Goal: Communication & Community: Answer question/provide support

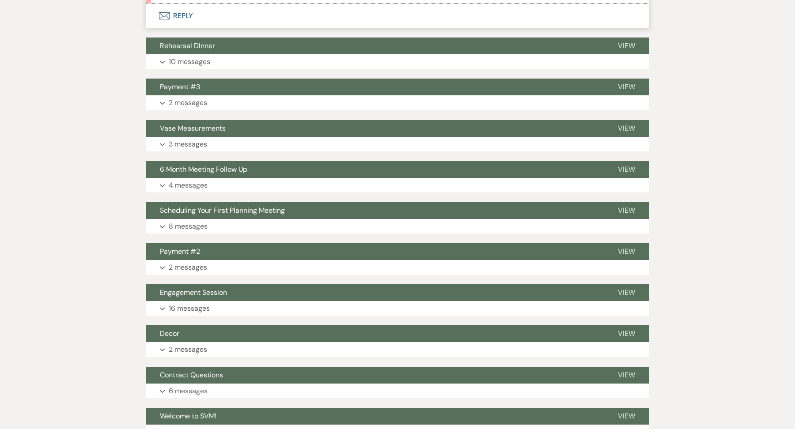
scroll to position [409, 0]
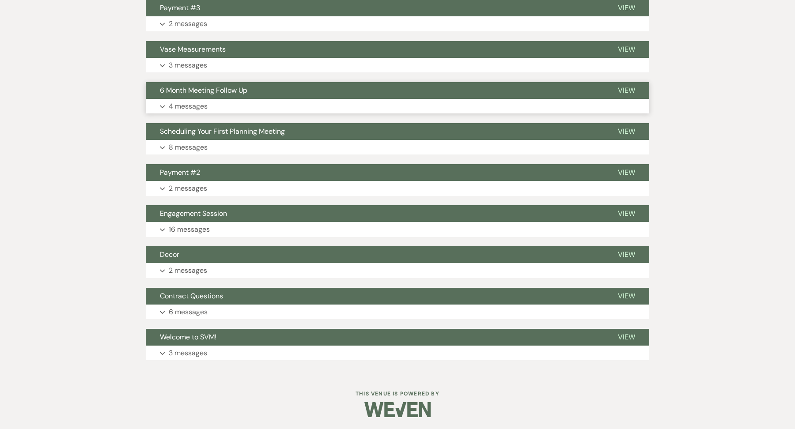
click at [259, 99] on button "Expand 4 messages" at bounding box center [397, 106] width 503 height 15
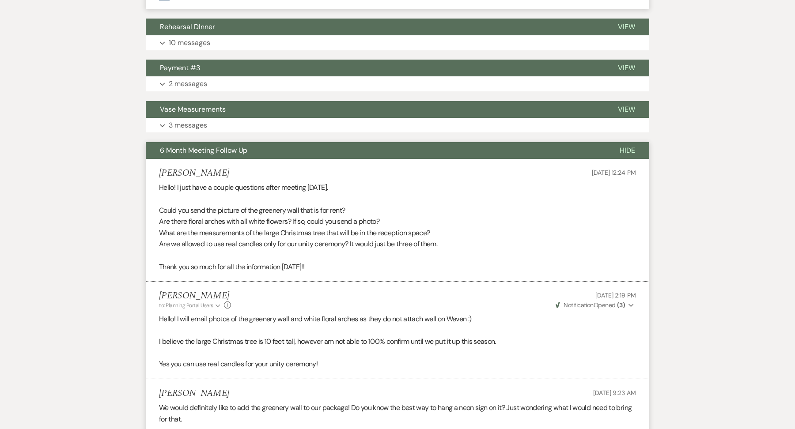
scroll to position [344, 0]
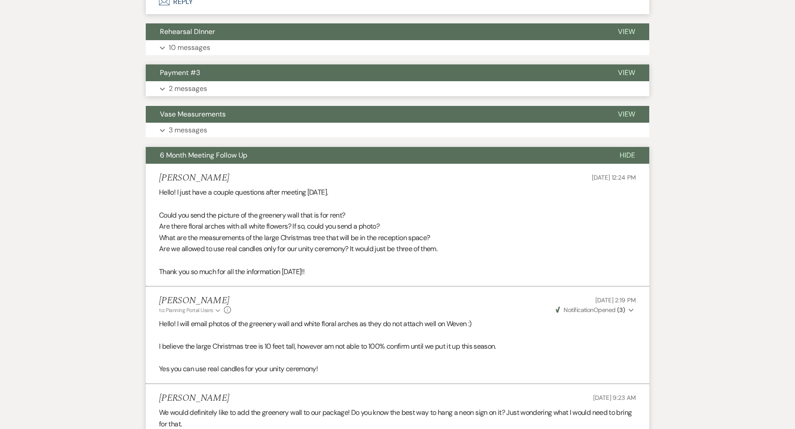
click at [248, 87] on button "Expand 2 messages" at bounding box center [397, 88] width 503 height 15
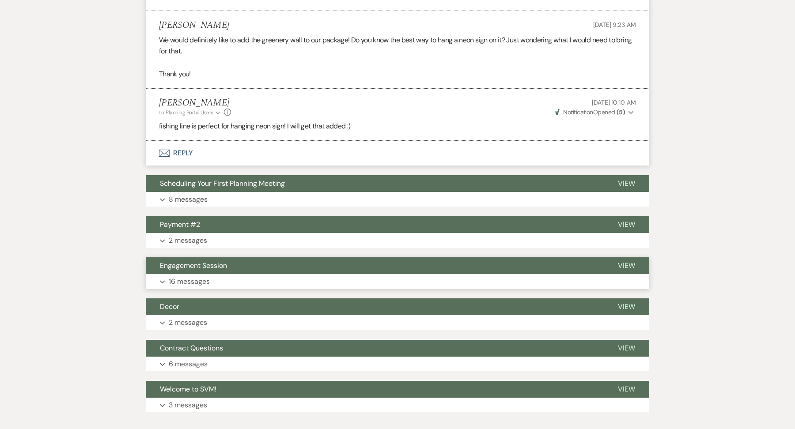
scroll to position [935, 0]
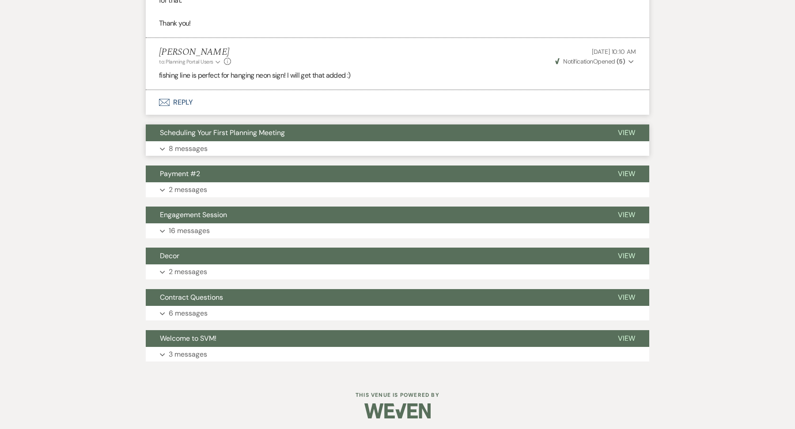
click at [252, 141] on button "Expand 8 messages" at bounding box center [397, 148] width 503 height 15
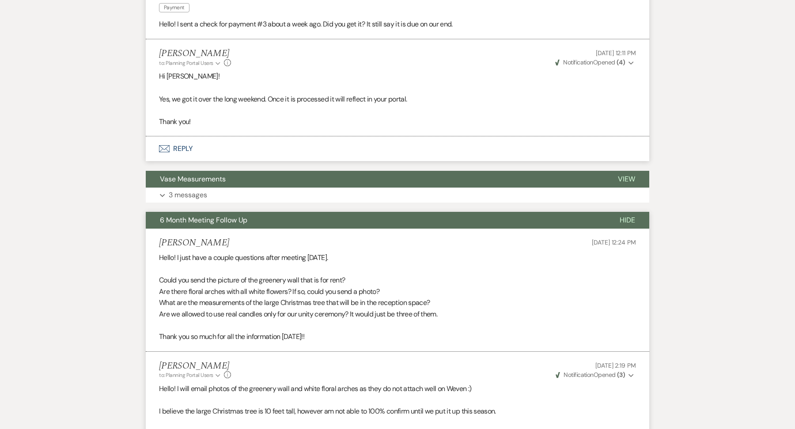
scroll to position [0, 0]
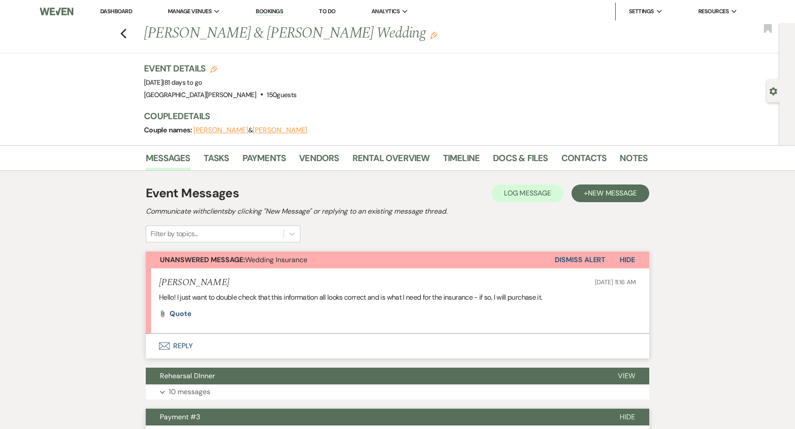
click at [120, 15] on li "Dashboard" at bounding box center [116, 12] width 41 height 18
click at [121, 6] on li "Dashboard" at bounding box center [116, 12] width 41 height 18
click at [120, 11] on link "Dashboard" at bounding box center [116, 12] width 32 height 8
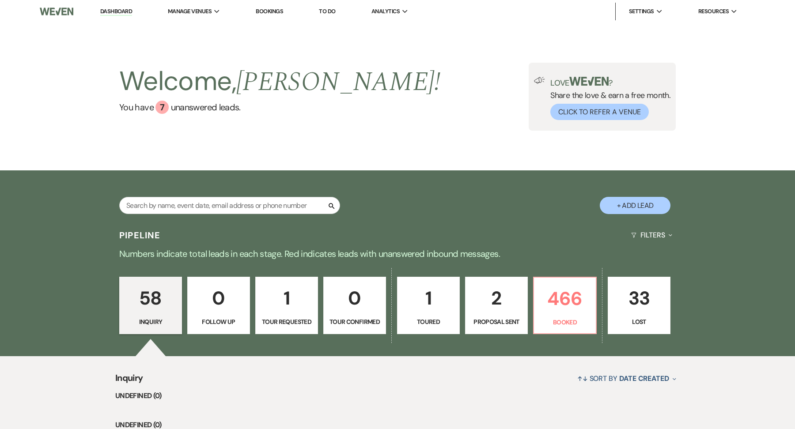
click at [213, 196] on div "Search + Add Lead" at bounding box center [397, 198] width 636 height 46
click at [213, 198] on input "text" at bounding box center [229, 205] width 221 height 17
click at [212, 204] on input "text" at bounding box center [229, 205] width 221 height 17
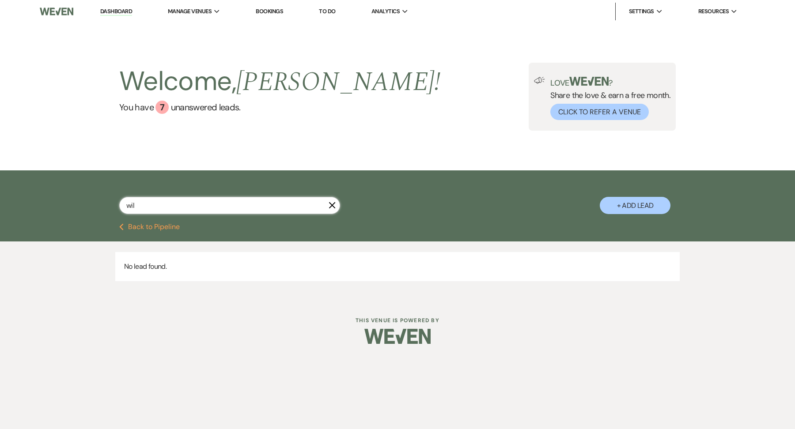
type input "wilp"
select select "8"
select select "5"
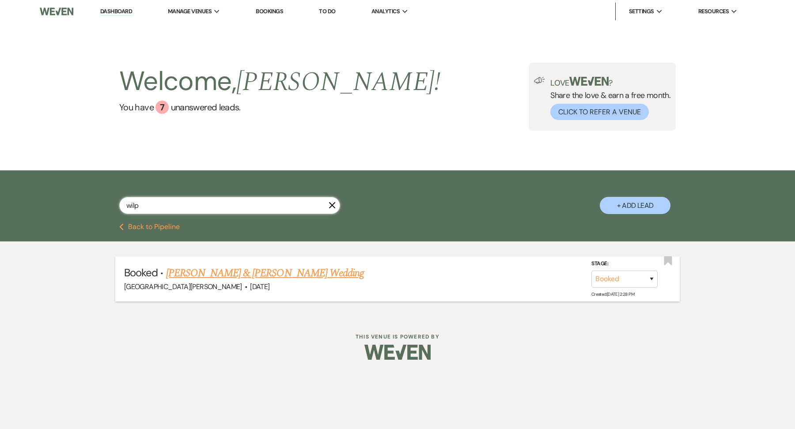
type input "wilp"
click at [228, 275] on link "Taylor Wilp & Zach Luensman's Wedding" at bounding box center [265, 273] width 198 height 16
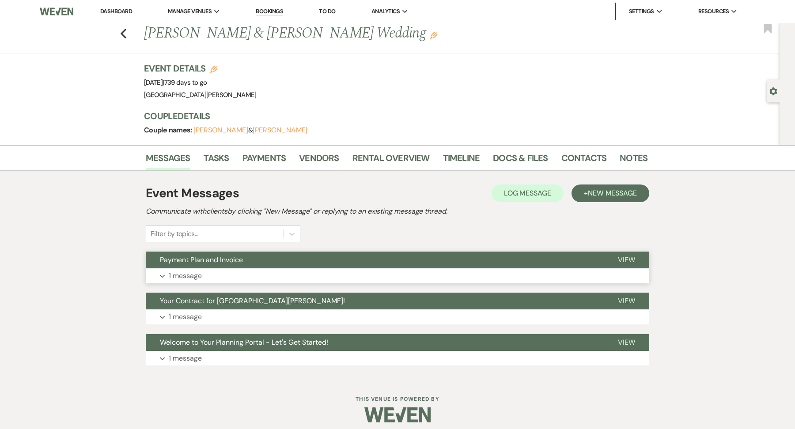
click at [221, 275] on button "Expand 1 message" at bounding box center [397, 275] width 503 height 15
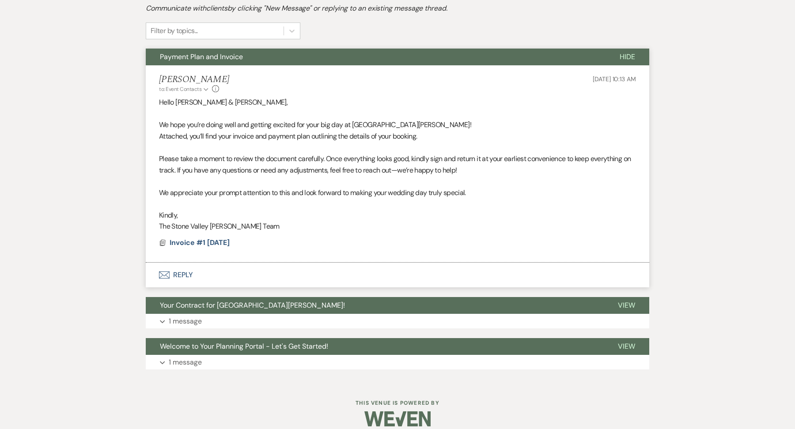
scroll to position [204, 0]
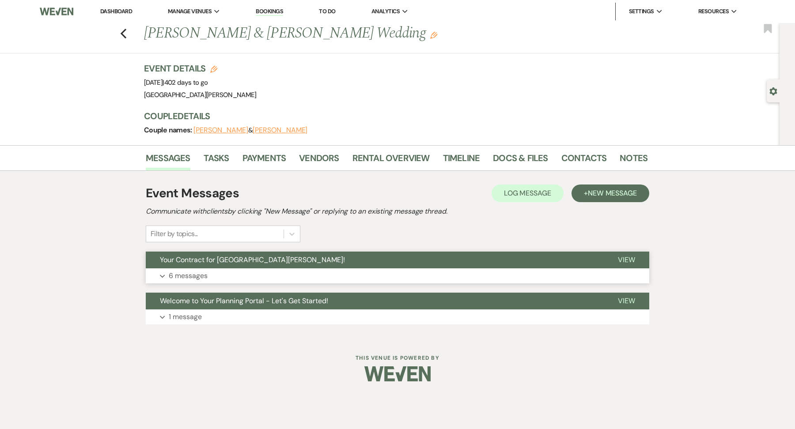
click at [278, 276] on button "Expand 6 messages" at bounding box center [397, 275] width 503 height 15
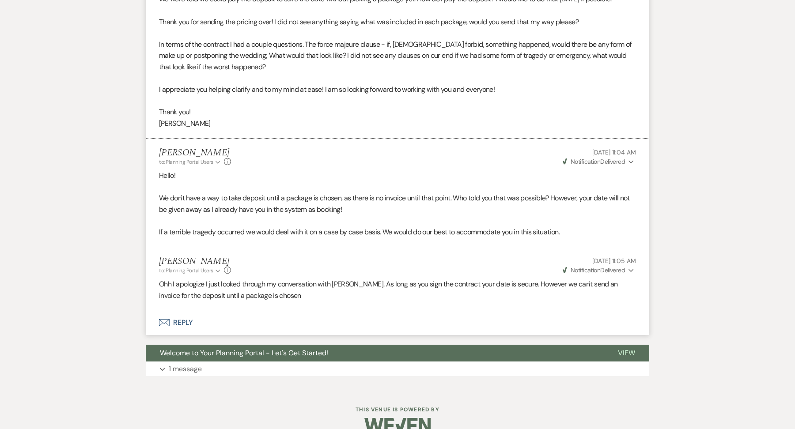
scroll to position [772, 0]
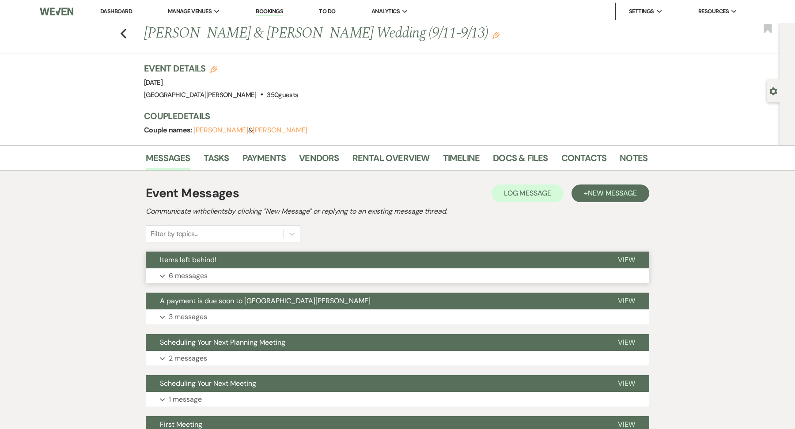
click at [274, 280] on button "Expand 6 messages" at bounding box center [397, 275] width 503 height 15
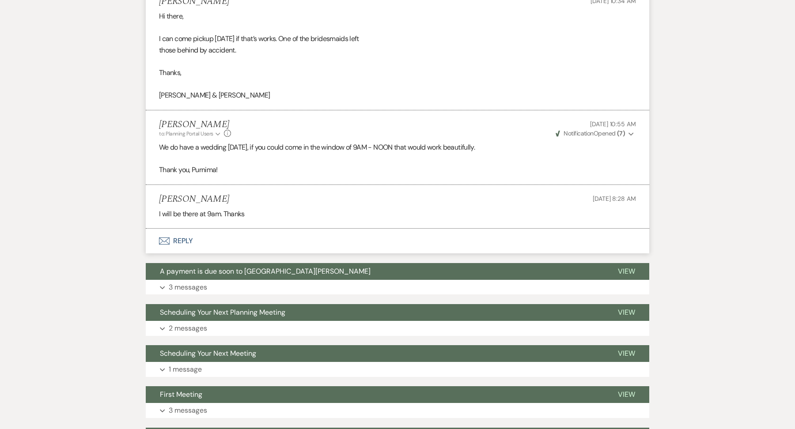
scroll to position [612, 0]
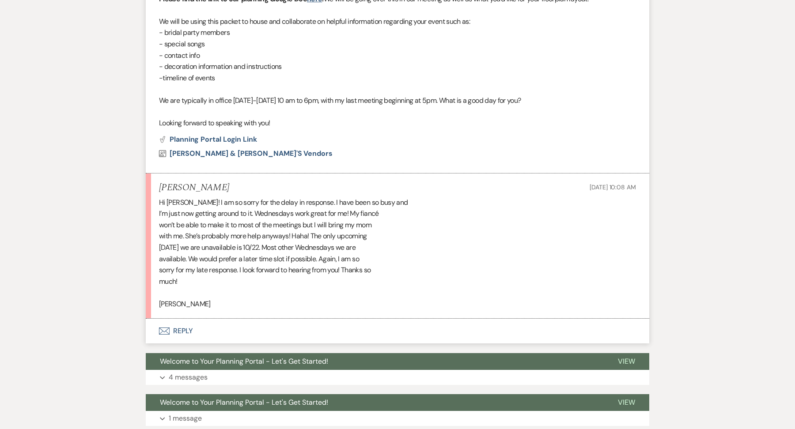
scroll to position [430, 0]
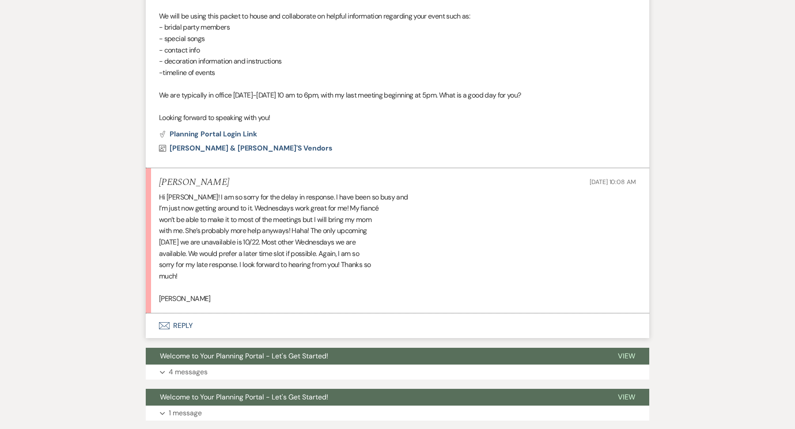
click at [200, 332] on button "Envelope Reply" at bounding box center [397, 326] width 503 height 25
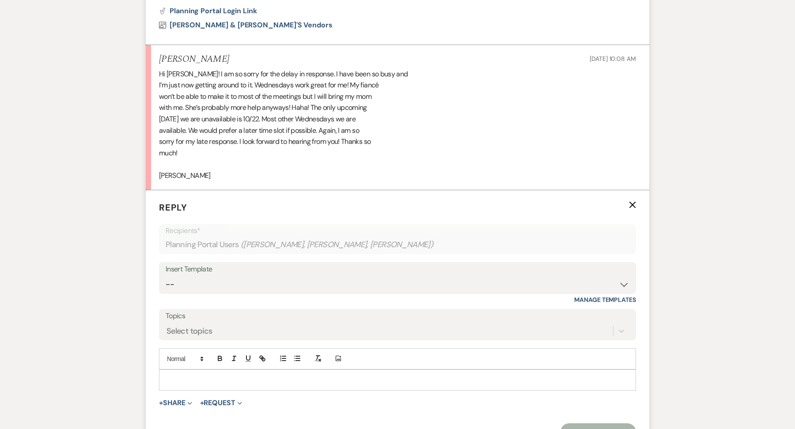
scroll to position [555, 0]
click at [180, 382] on div at bounding box center [397, 378] width 476 height 20
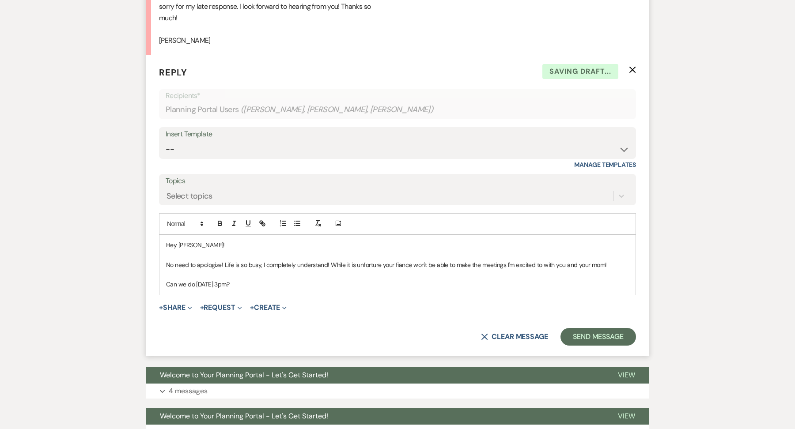
scroll to position [690, 0]
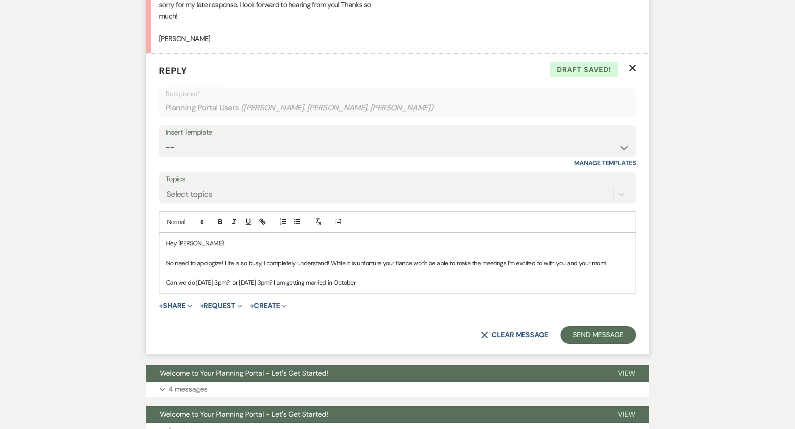
click at [412, 281] on p "Can we do October 1st at 3pm? or October 8th at 3pm? I am getting married in Oc…" at bounding box center [397, 283] width 463 height 10
click at [374, 282] on p "Can we do October 1st at 3pm? or October 8th at 3pm? I am getting married in Oc…" at bounding box center [397, 283] width 463 height 10
click at [472, 279] on p "Can we do October 1st at 3pm? or October 8th at 3pm? I am getting married mid O…" at bounding box center [397, 283] width 463 height 10
click at [466, 279] on p "Can we do October 1st at 3pm? or October 8th at 3pm? I am getting married mid O…" at bounding box center [397, 283] width 463 height 10
click at [579, 272] on p at bounding box center [397, 273] width 463 height 10
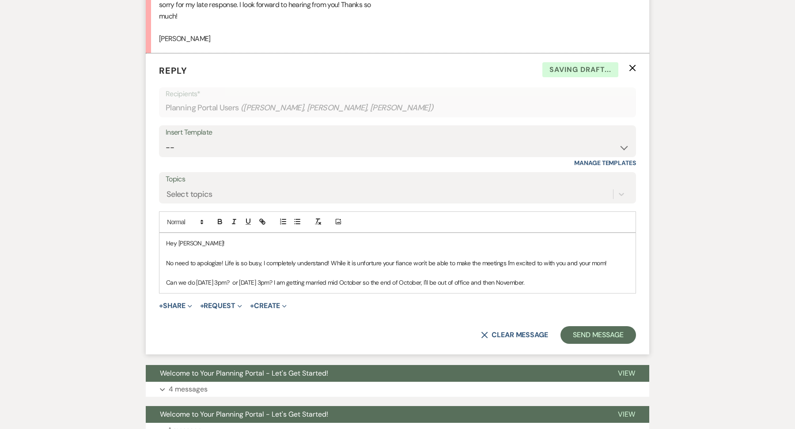
click at [572, 279] on p "Can we do October 1st at 3pm? or October 8th at 3pm? I am getting married mid O…" at bounding box center [397, 283] width 463 height 10
click at [463, 278] on p "Can we do October 1st at 3pm? or October 8th at 3pm? I am getting married mid O…" at bounding box center [397, 283] width 463 height 10
click at [560, 283] on p "Can we do October 1st at 3pm? or October 8th at 3pm? I am getting married mid O…" at bounding box center [397, 283] width 463 height 10
click at [570, 283] on p "Can we do October 1st at 3pm? or October 8th at 3pm? I am getting married mid O…" at bounding box center [397, 283] width 463 height 10
click at [465, 279] on p "Can we do October 1st at 3pm? or October 8th at 3pm? I am getting married mid O…" at bounding box center [397, 283] width 463 height 10
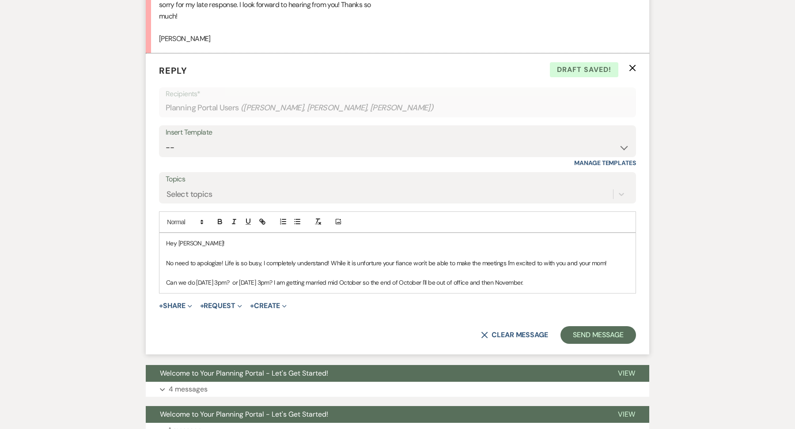
click at [569, 281] on p "Can we do October 1st at 3pm? or October 8th at 3pm? I am getting married mid O…" at bounding box center [397, 283] width 463 height 10
drag, startPoint x: 512, startPoint y: 283, endPoint x: 613, endPoint y: 283, distance: 101.6
click at [613, 283] on p "Can we do October 1st at 3pm? or October 8th at 3pm? I am getting married mid O…" at bounding box center [397, 283] width 463 height 10
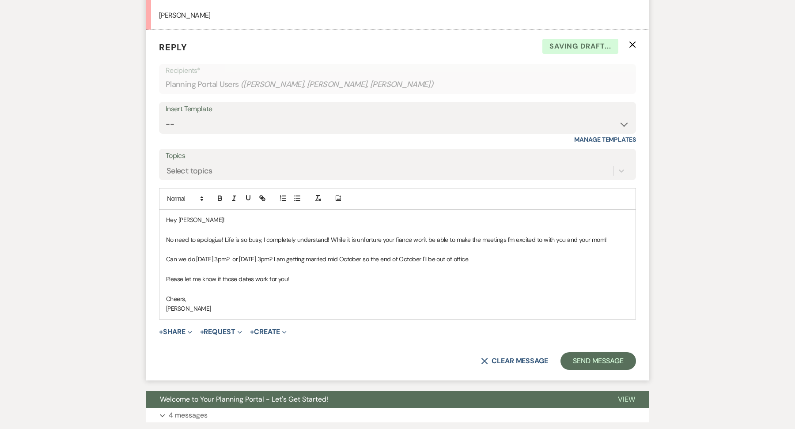
scroll to position [718, 0]
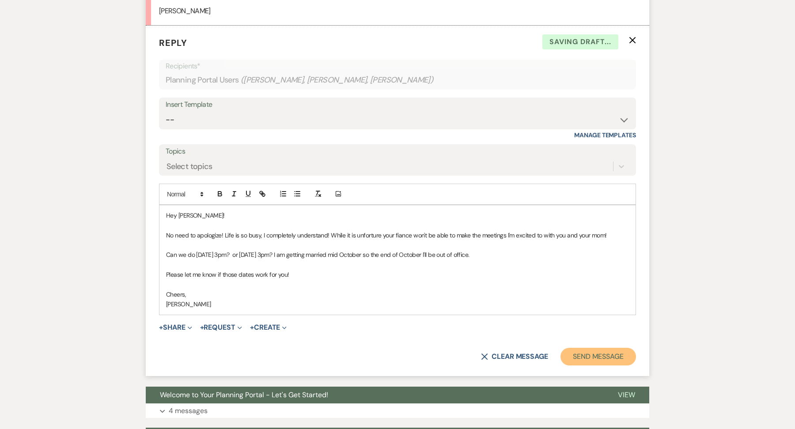
click at [618, 356] on button "Send Message" at bounding box center [598, 357] width 76 height 18
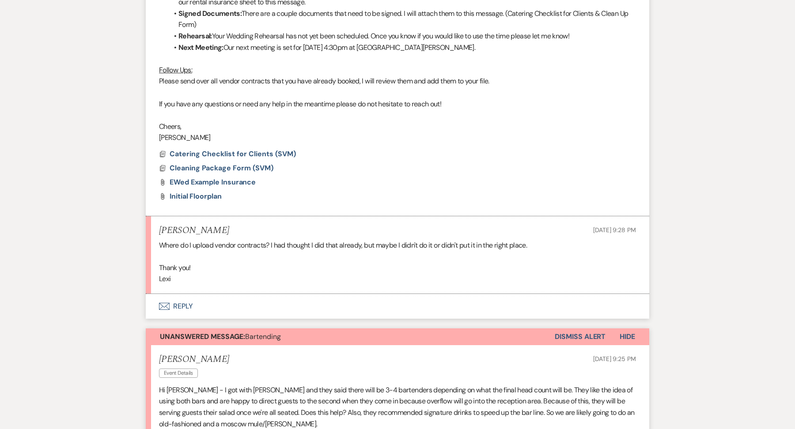
scroll to position [570, 0]
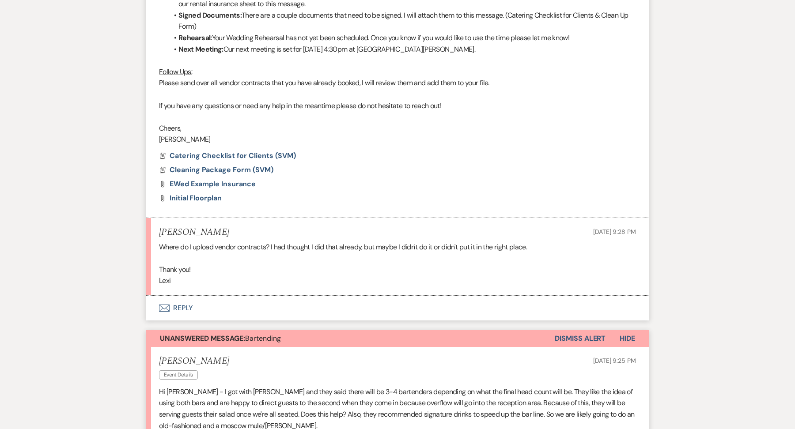
click at [192, 309] on button "Envelope Reply" at bounding box center [397, 308] width 503 height 25
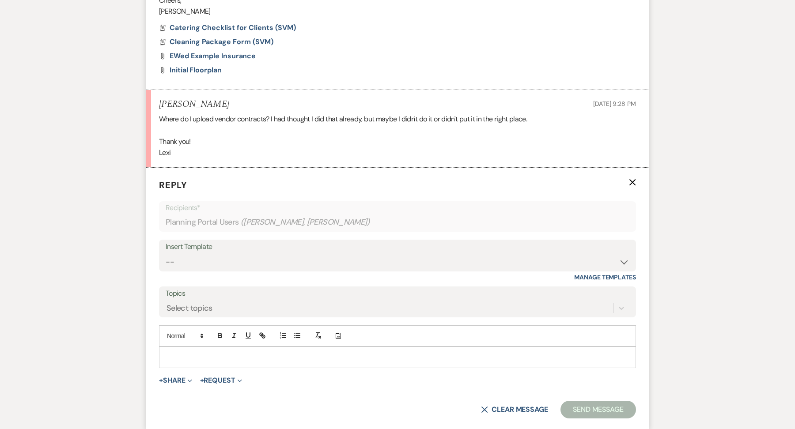
scroll to position [703, 0]
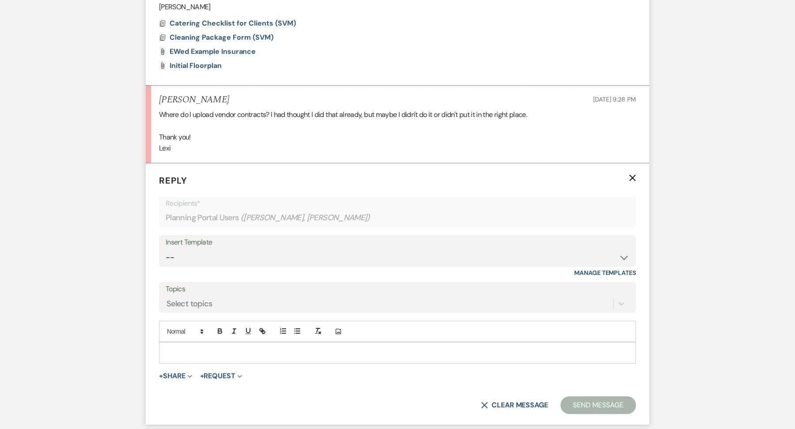
click at [185, 359] on div at bounding box center [397, 353] width 476 height 20
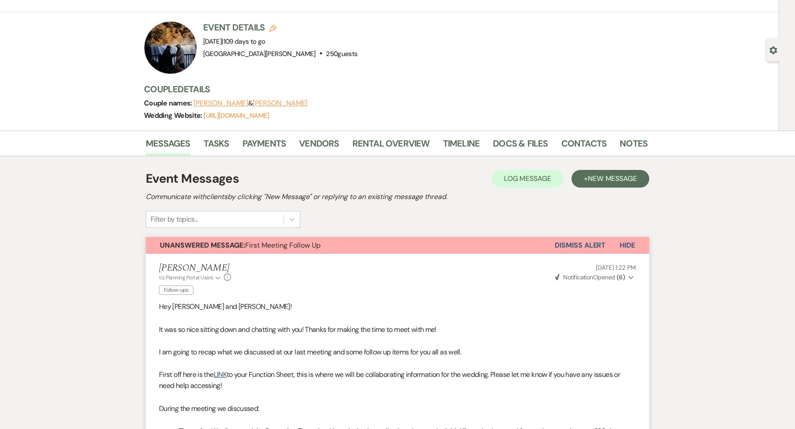
scroll to position [47, 0]
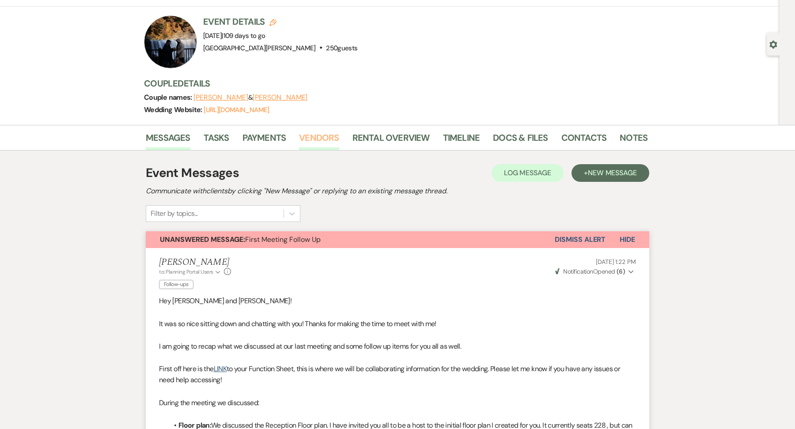
click at [318, 145] on link "Vendors" at bounding box center [319, 140] width 40 height 19
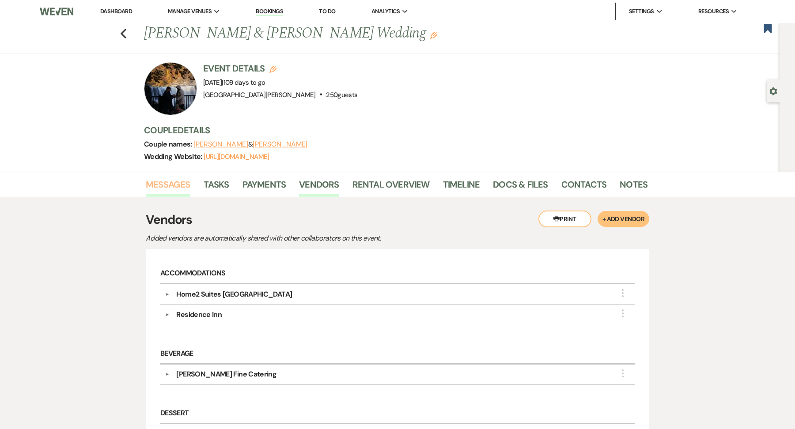
click at [161, 186] on link "Messages" at bounding box center [168, 187] width 45 height 19
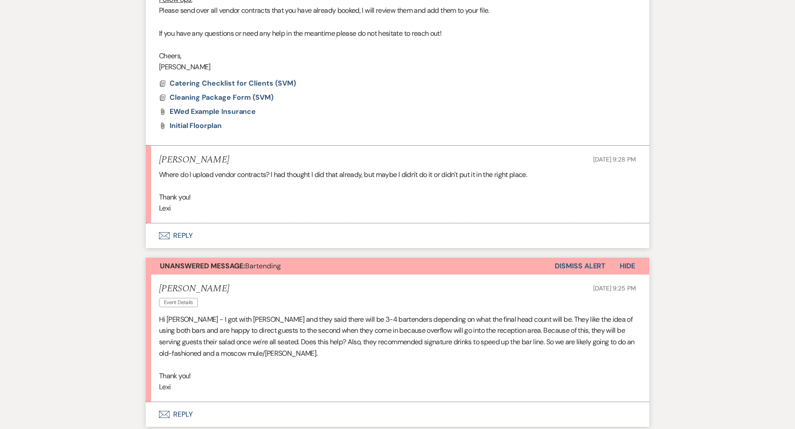
scroll to position [643, 0]
click at [206, 232] on button "Envelope Reply" at bounding box center [397, 235] width 503 height 25
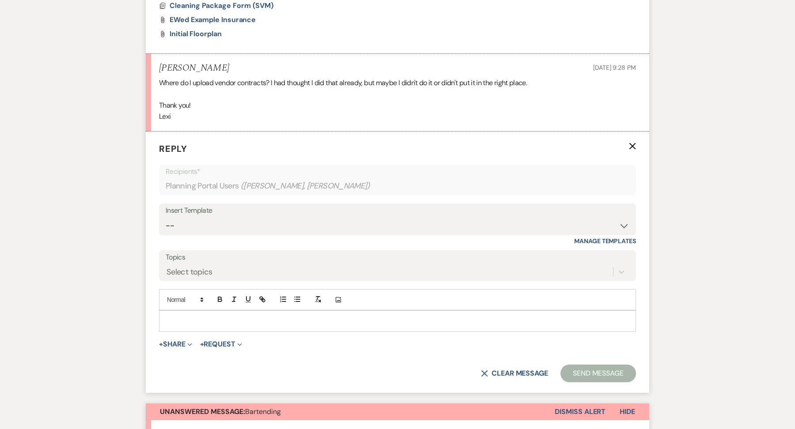
scroll to position [745, 0]
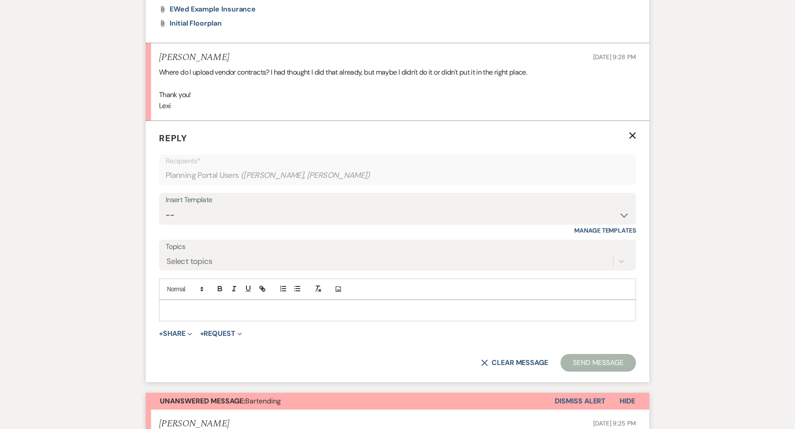
click at [193, 300] on div at bounding box center [397, 310] width 476 height 20
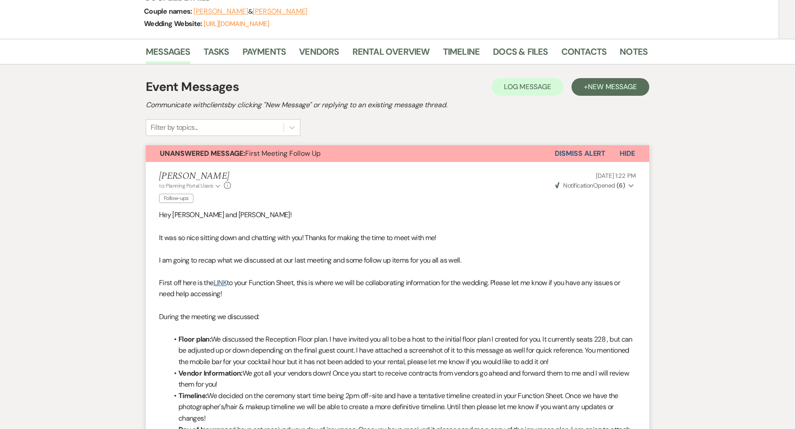
scroll to position [91, 0]
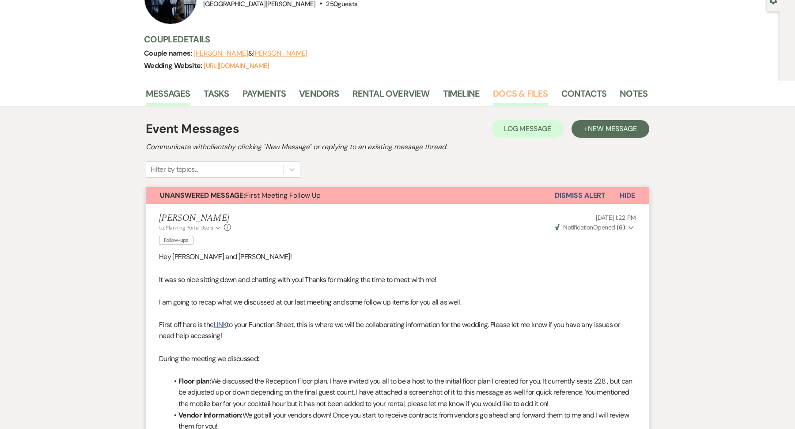
click at [514, 96] on link "Docs & Files" at bounding box center [520, 96] width 55 height 19
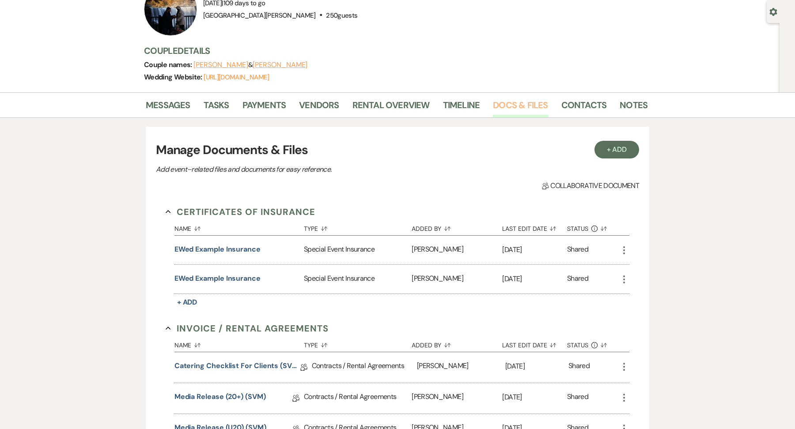
scroll to position [77, 0]
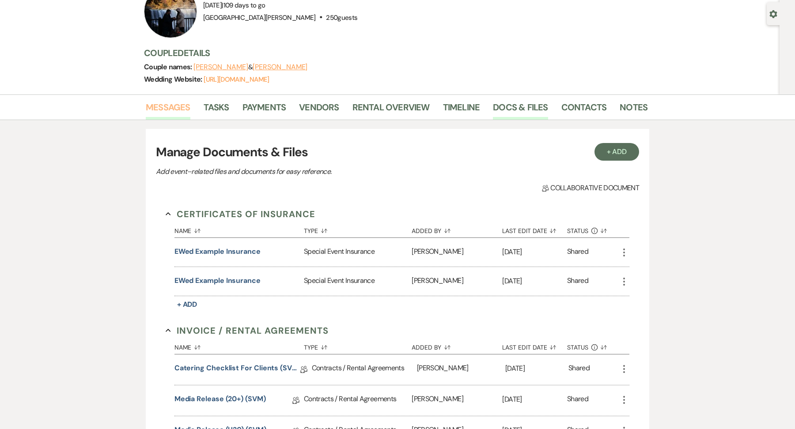
click at [175, 103] on link "Messages" at bounding box center [168, 109] width 45 height 19
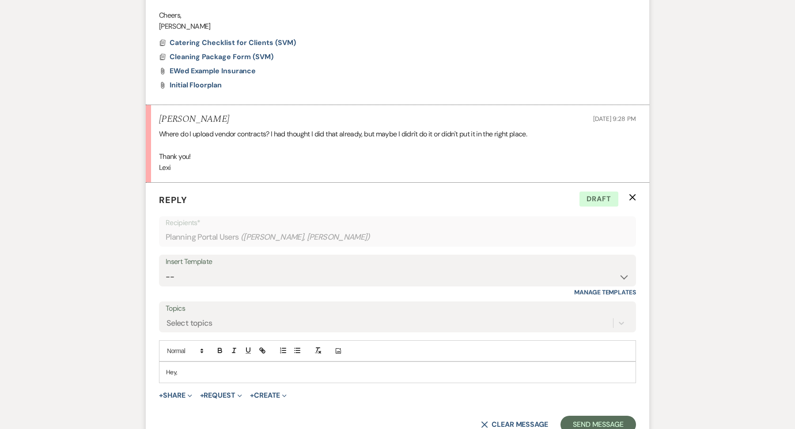
scroll to position [689, 0]
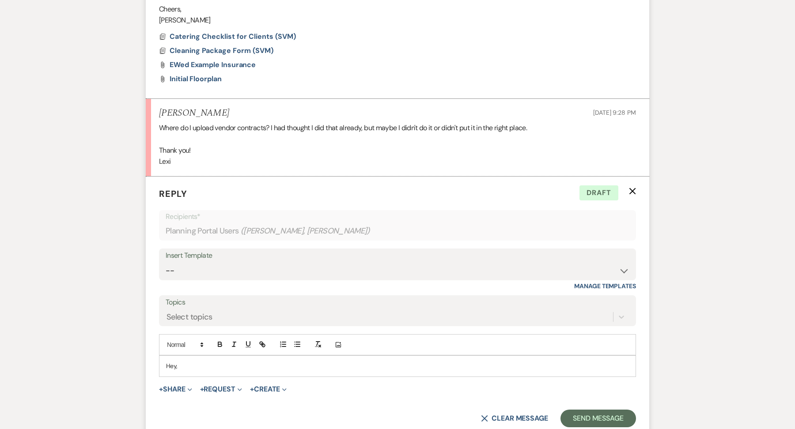
click at [198, 372] on div "Hey," at bounding box center [397, 366] width 476 height 20
